Goal: Find specific fact: Find specific fact

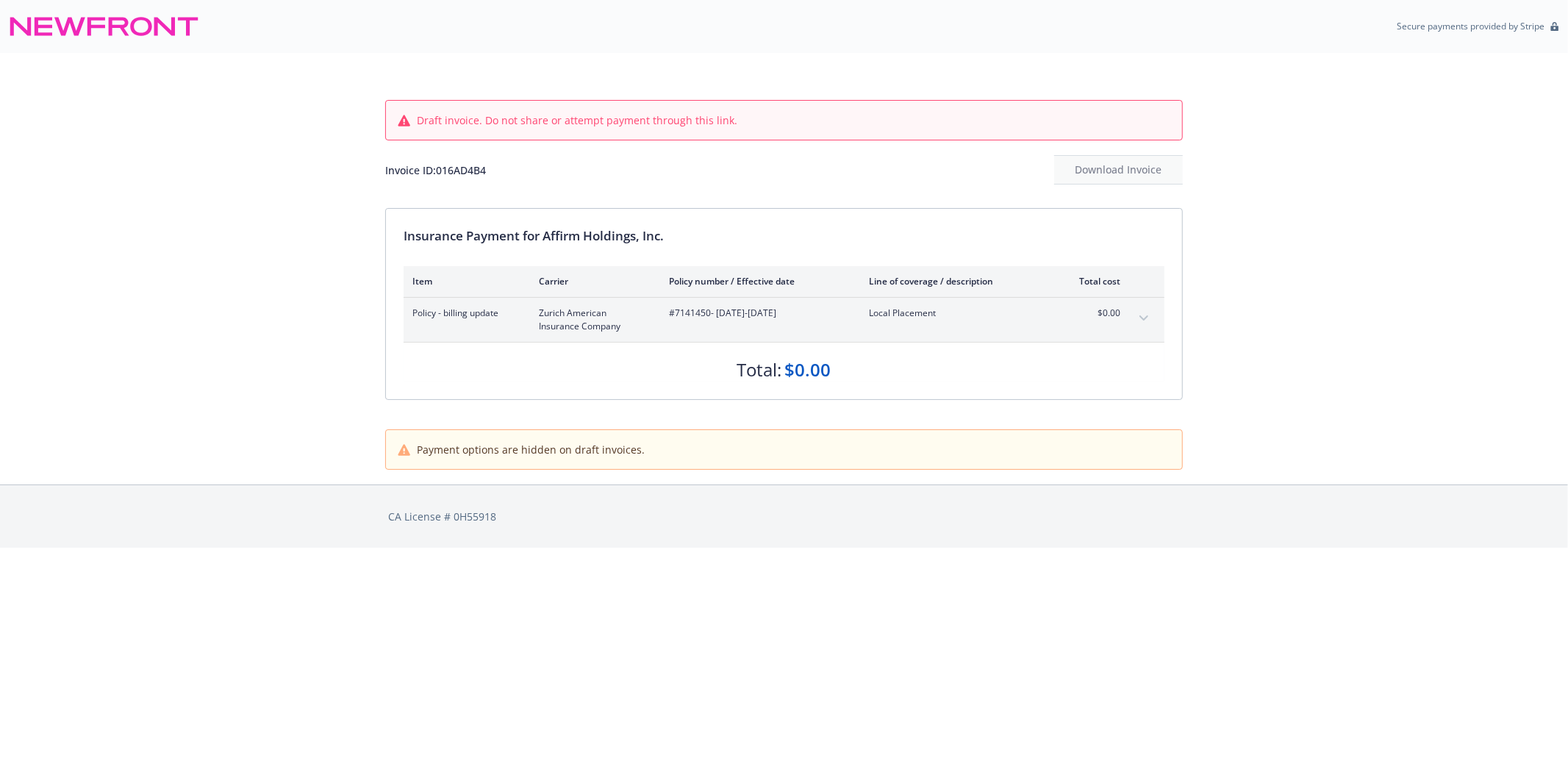
click at [1142, 312] on button "expand content" at bounding box center [1144, 319] width 24 height 24
click at [1147, 319] on icon "expand content" at bounding box center [1143, 318] width 9 height 6
click at [1143, 315] on icon "expand content" at bounding box center [1143, 318] width 9 height 6
click at [1139, 316] on icon "expand content" at bounding box center [1143, 318] width 9 height 6
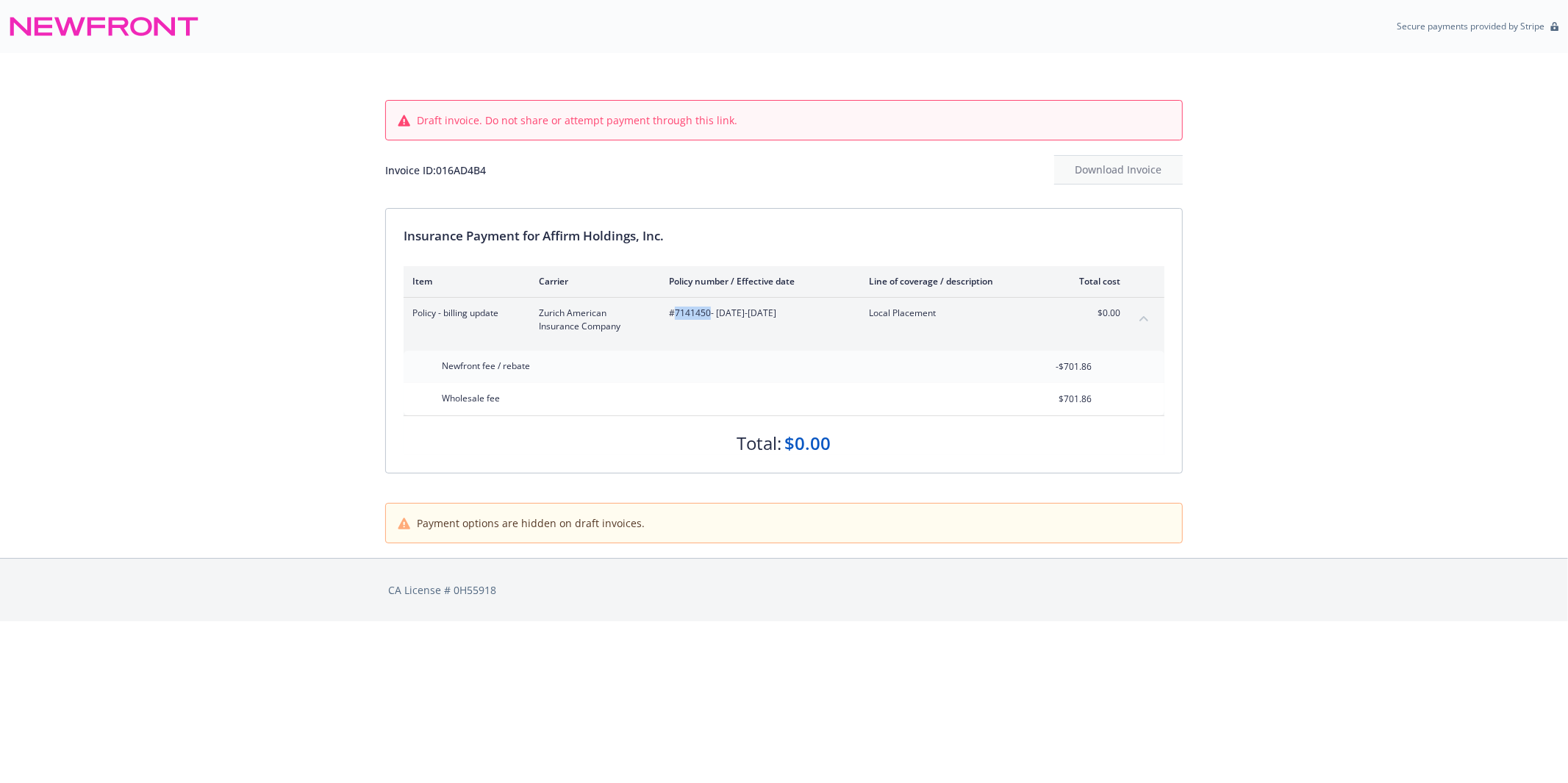
drag, startPoint x: 709, startPoint y: 312, endPoint x: 674, endPoint y: 315, distance: 34.6
click at [674, 315] on span "#7141450 - [DATE]-[DATE]" at bounding box center [757, 313] width 176 height 13
copy span "7141450"
